Goal: Information Seeking & Learning: Check status

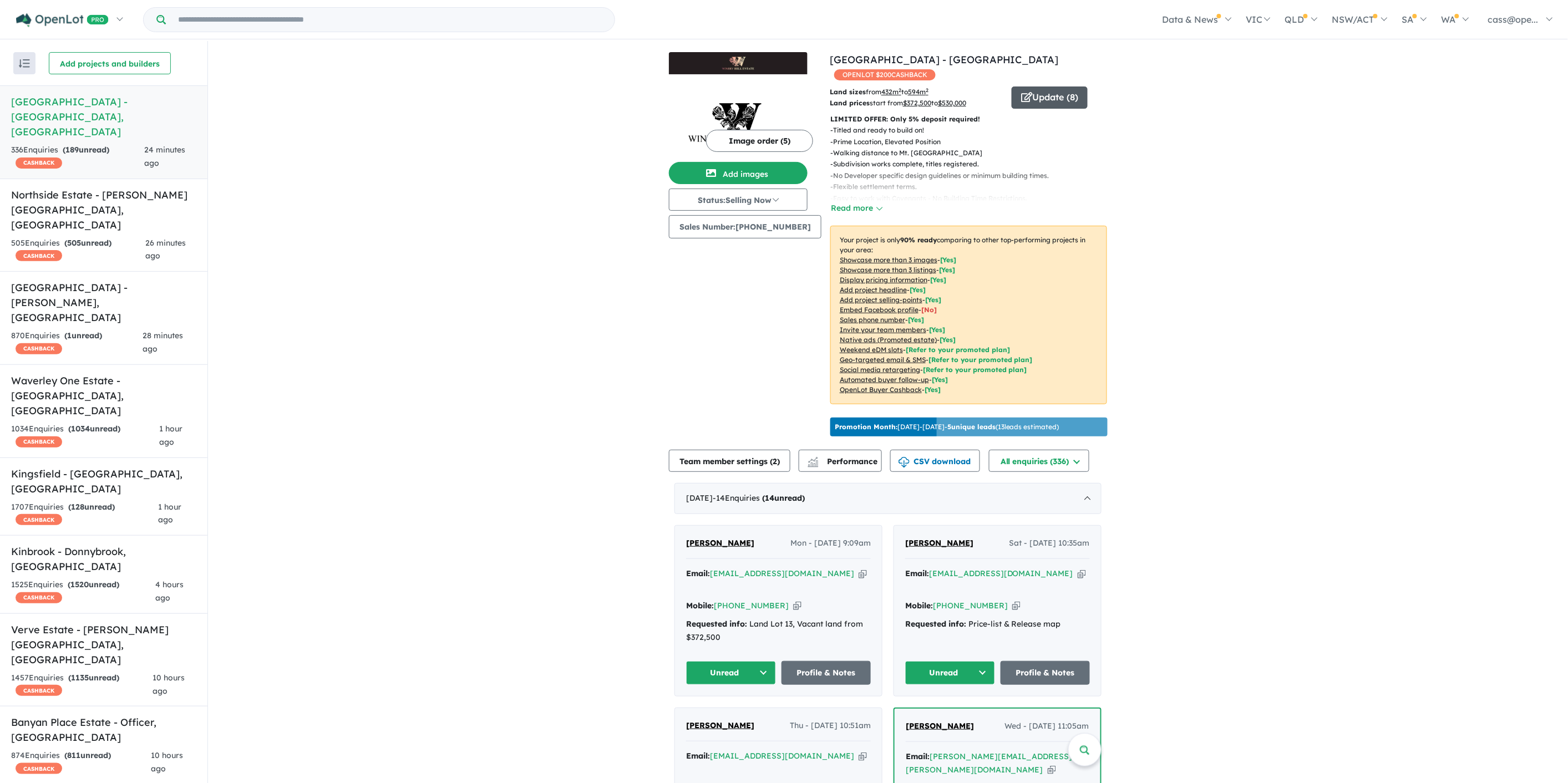
click at [1045, 86] on button "Update ( 8 )" at bounding box center [1049, 97] width 76 height 22
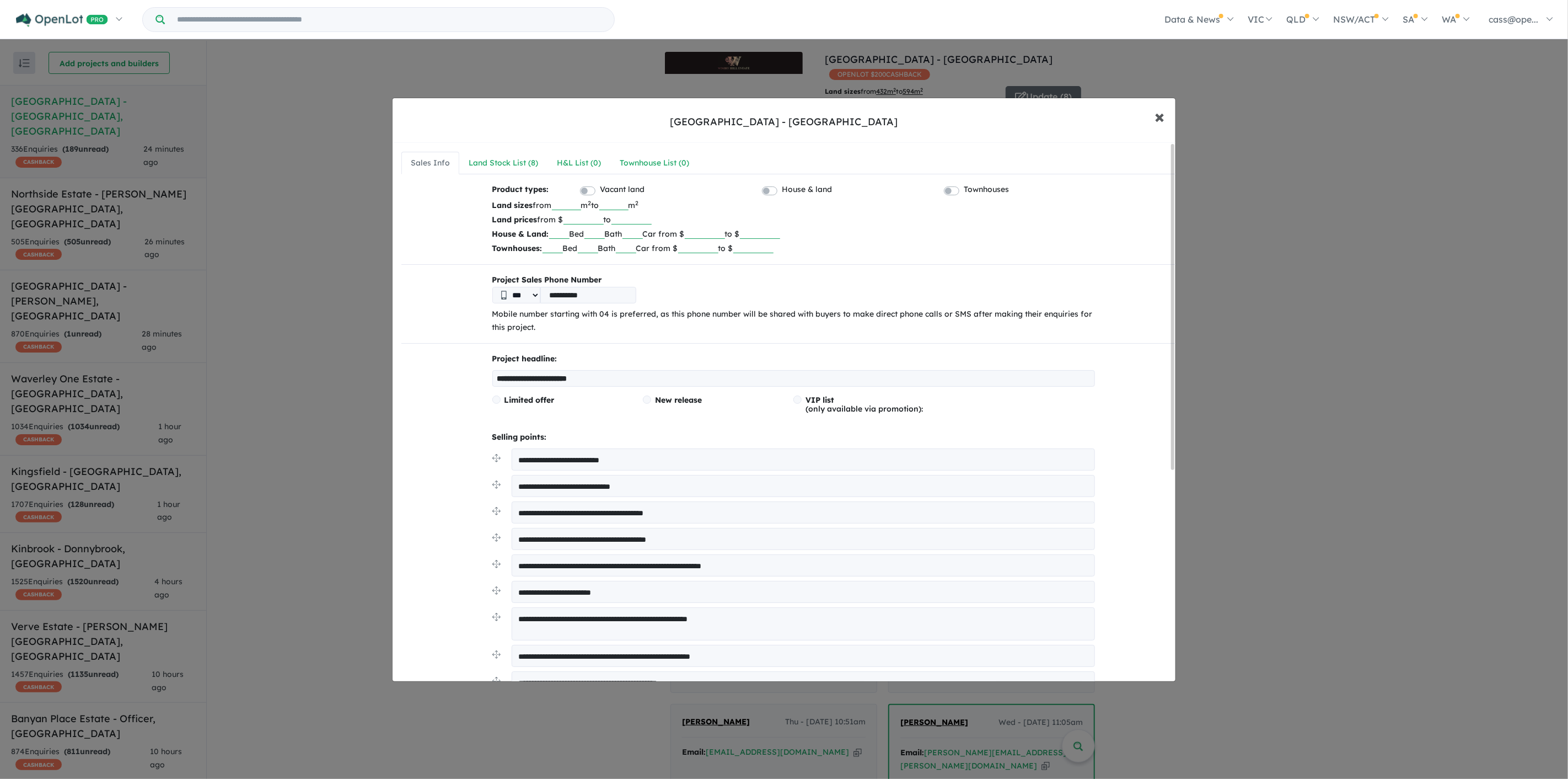
click at [1160, 112] on span "×" at bounding box center [1160, 116] width 10 height 24
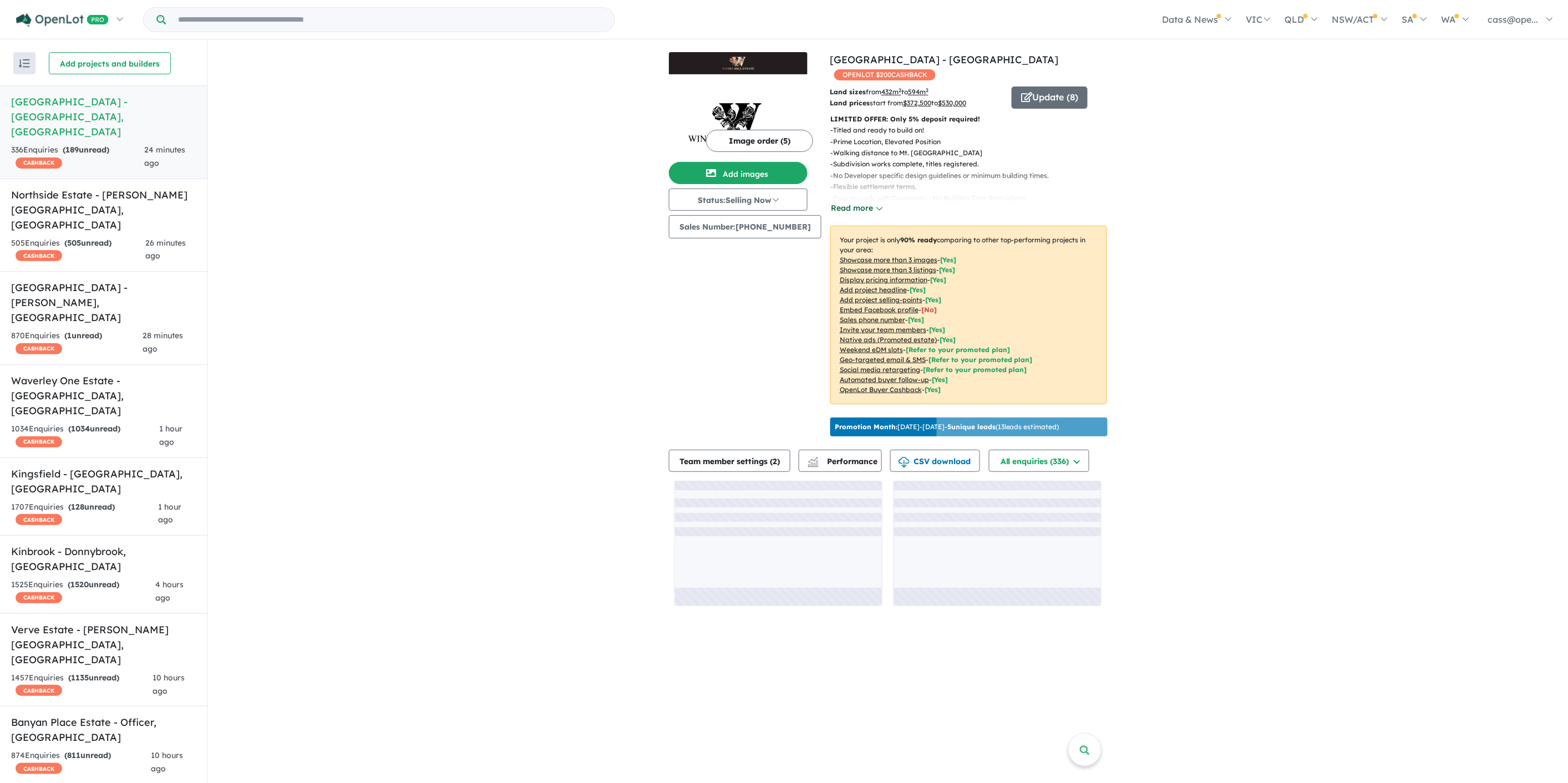
drag, startPoint x: 856, startPoint y: 191, endPoint x: 901, endPoint y: 110, distance: 92.7
click at [857, 202] on button "Read more" at bounding box center [856, 208] width 52 height 13
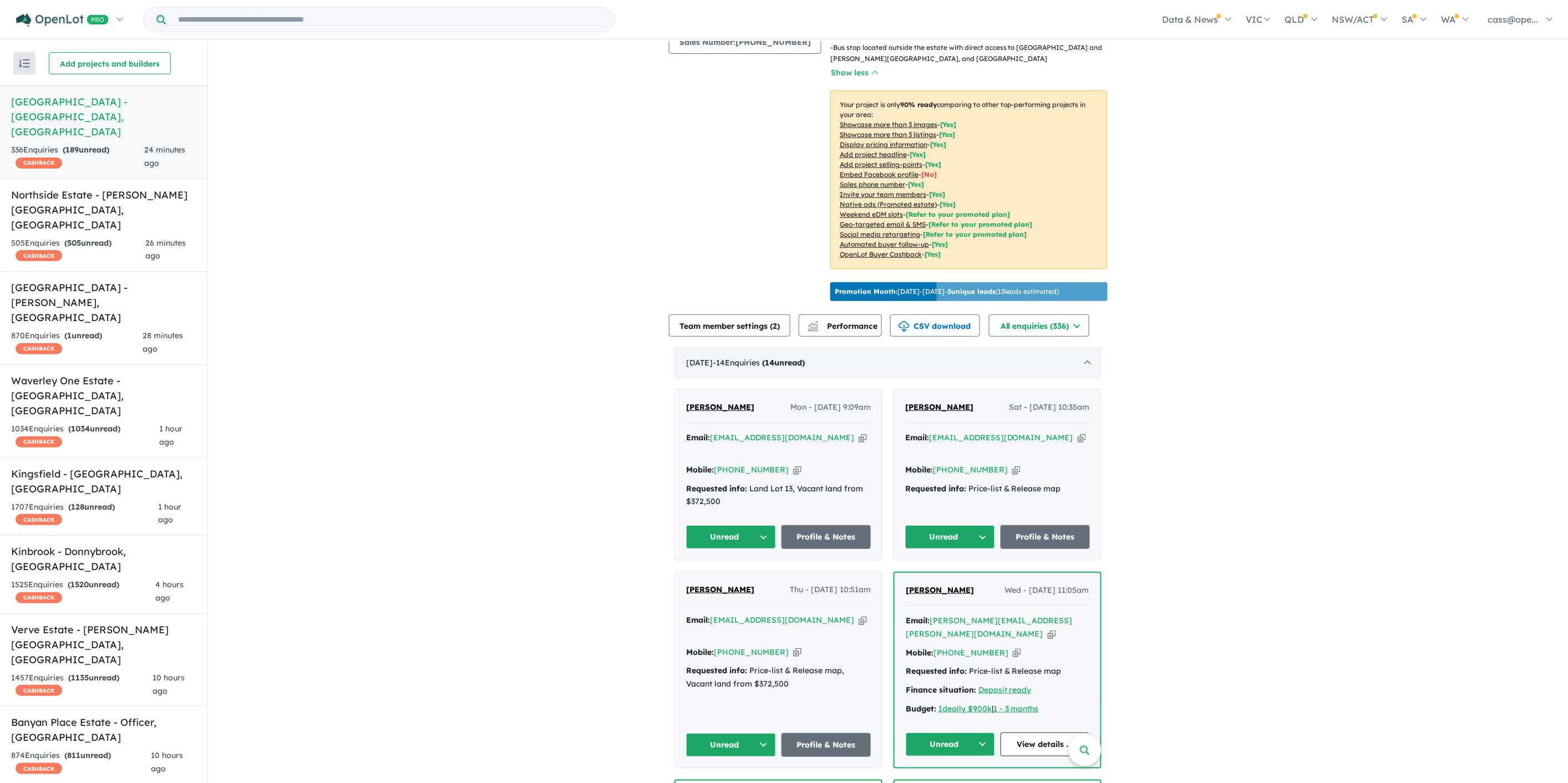
scroll to position [369, 0]
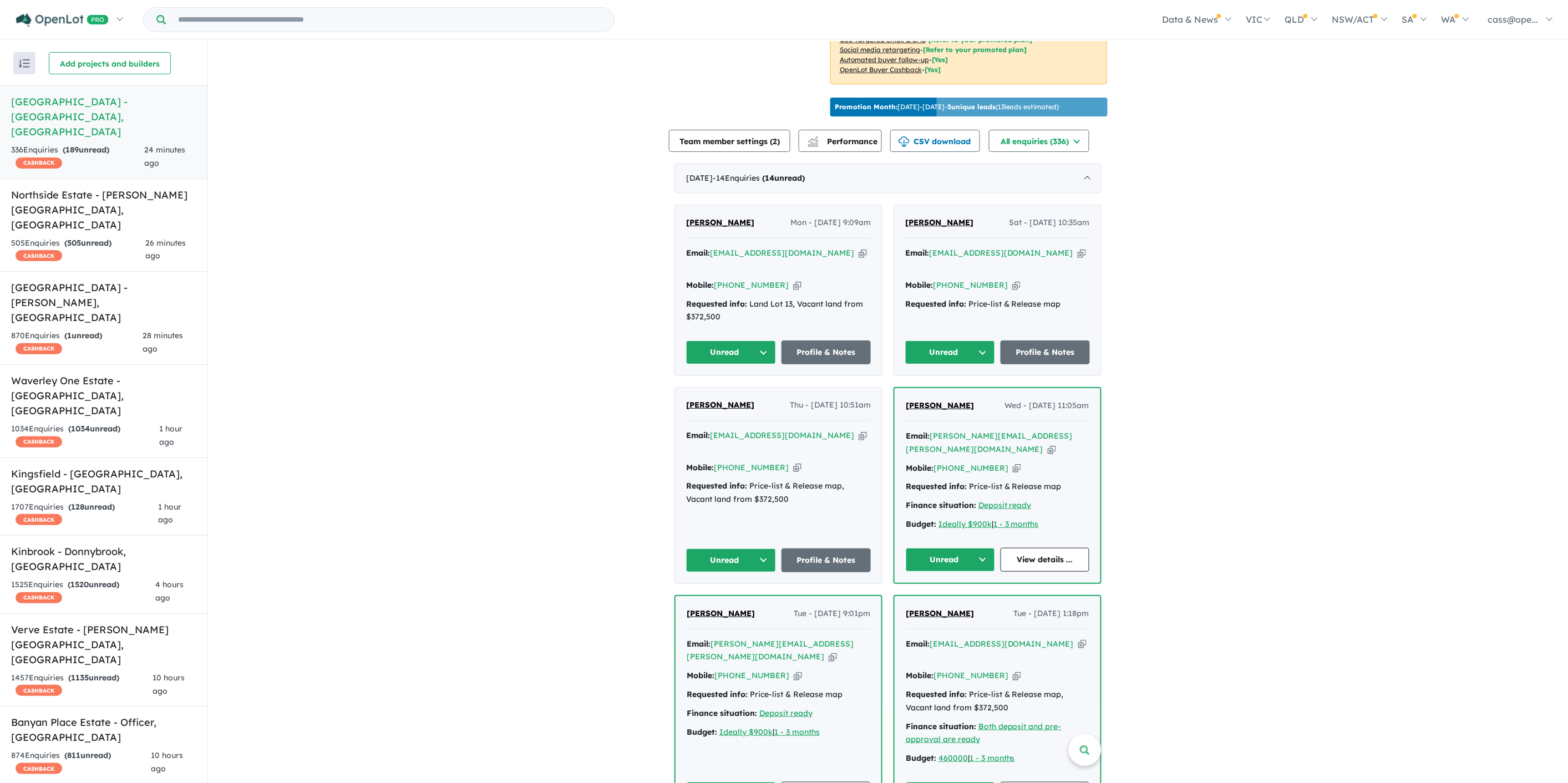
click at [919, 400] on span "[PERSON_NAME]" at bounding box center [939, 405] width 68 height 10
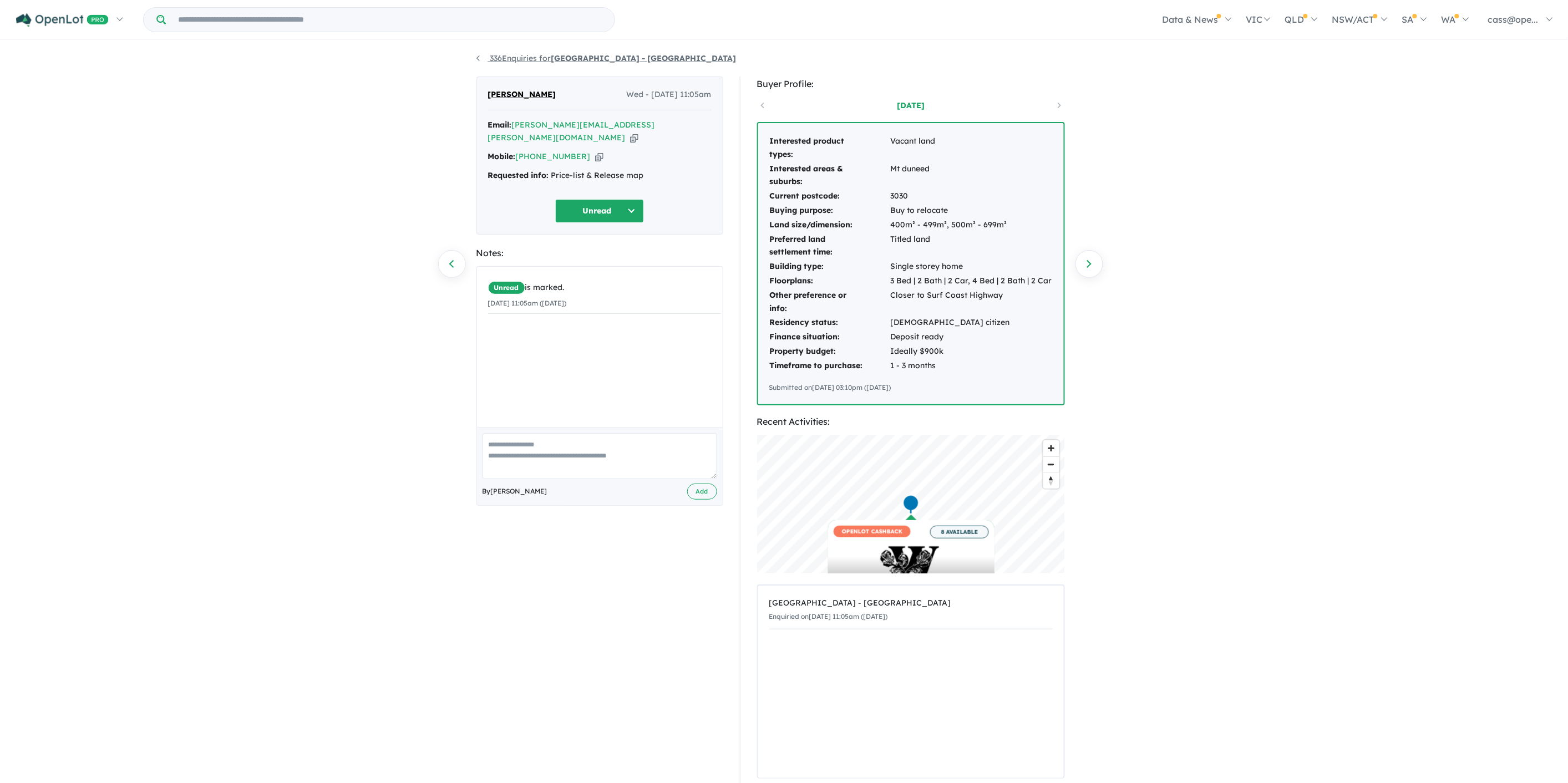
click at [487, 56] on link "336 Enquiries for [GEOGRAPHIC_DATA] - [GEOGRAPHIC_DATA]" at bounding box center [606, 58] width 260 height 10
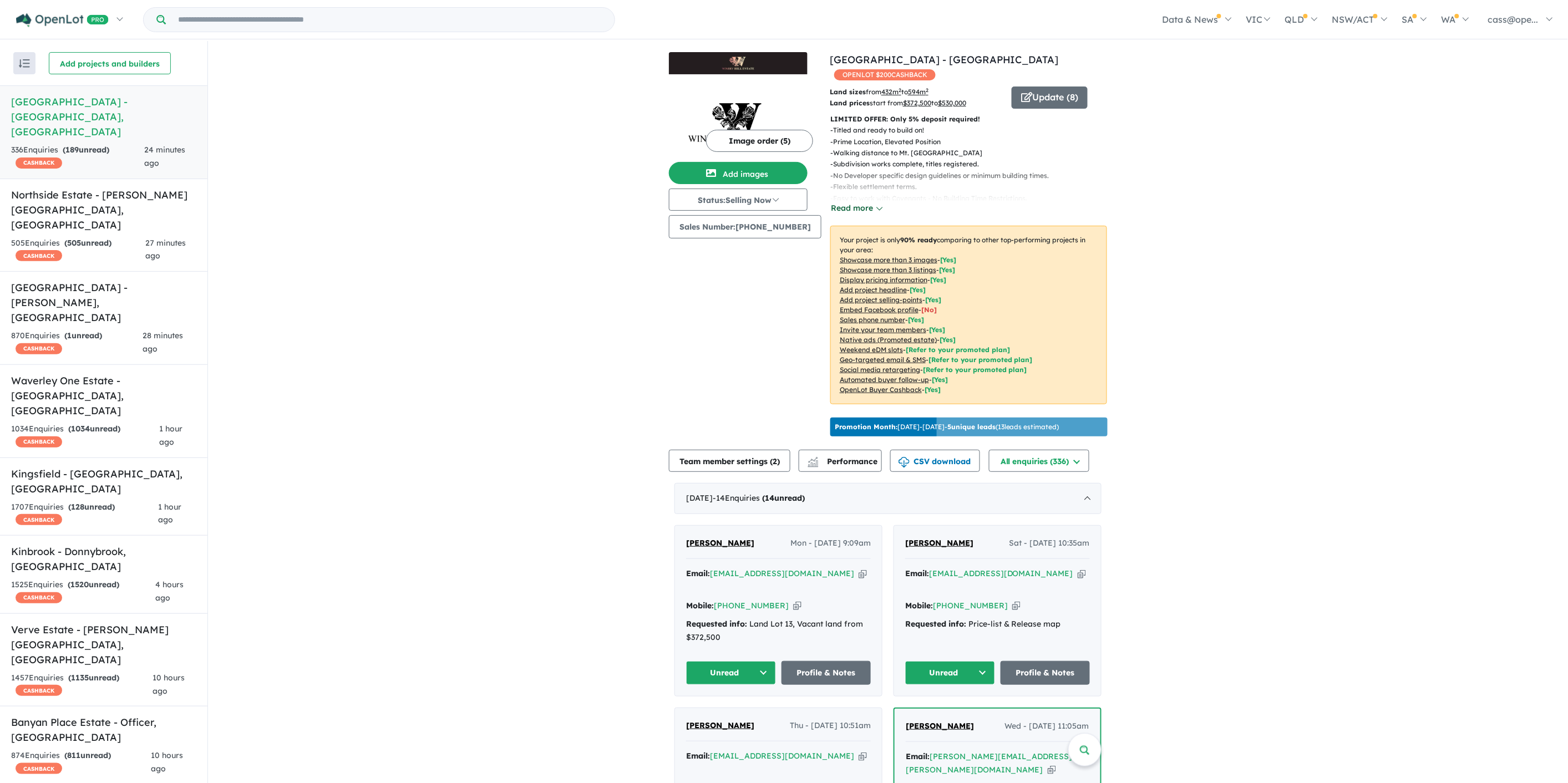
click at [863, 202] on button "Read more" at bounding box center [856, 208] width 52 height 13
